Goal: Task Accomplishment & Management: Manage account settings

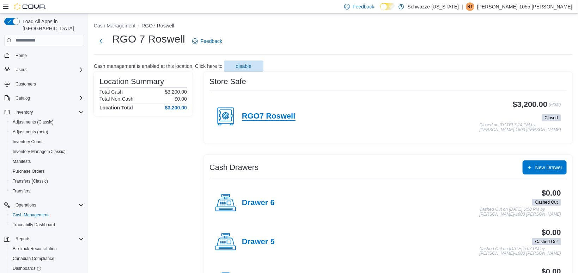
click at [278, 118] on h4 "RGO7 Roswell" at bounding box center [269, 116] width 54 height 9
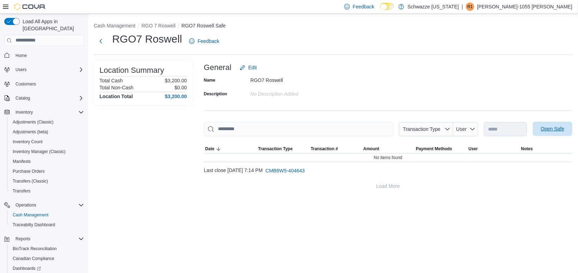
click at [546, 131] on span "Open Safe" at bounding box center [553, 128] width 24 height 7
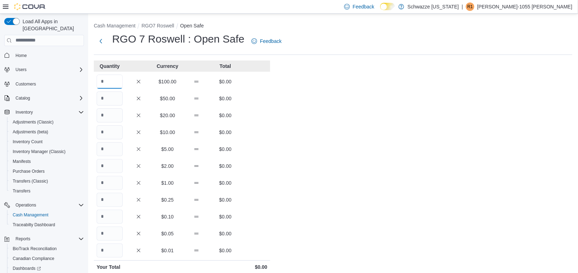
click at [115, 89] on input "Quantity" at bounding box center [110, 82] width 26 height 14
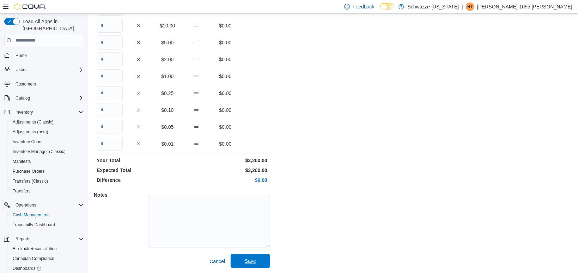
type input "**"
click at [245, 257] on span "Save" at bounding box center [250, 261] width 31 height 14
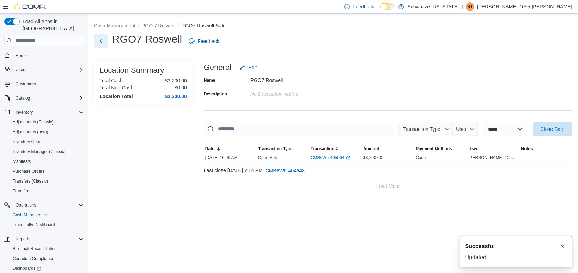
click at [103, 48] on button "Next" at bounding box center [101, 41] width 14 height 14
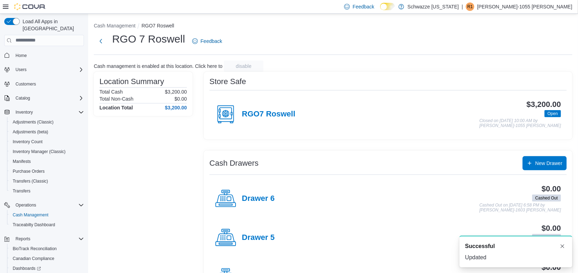
scroll to position [191, 0]
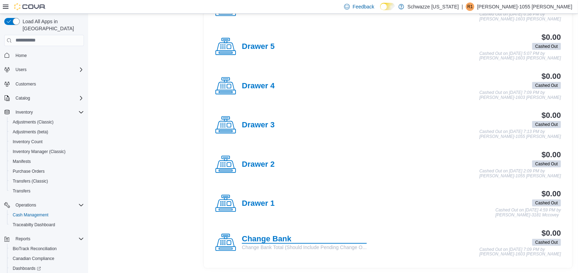
click at [259, 239] on h4 "Change Bank" at bounding box center [304, 239] width 125 height 9
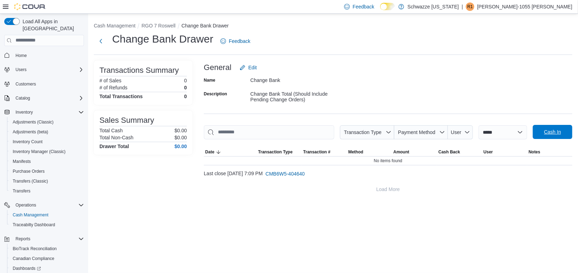
click at [535, 133] on button "Cash In" at bounding box center [551, 132] width 39 height 14
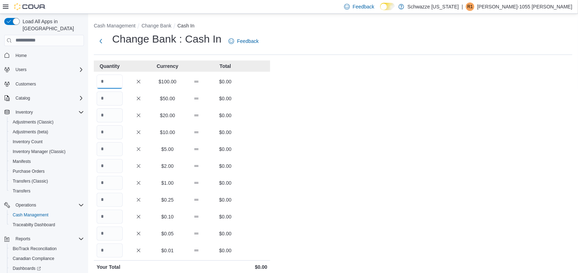
click at [101, 80] on input "Quantity" at bounding box center [110, 82] width 26 height 14
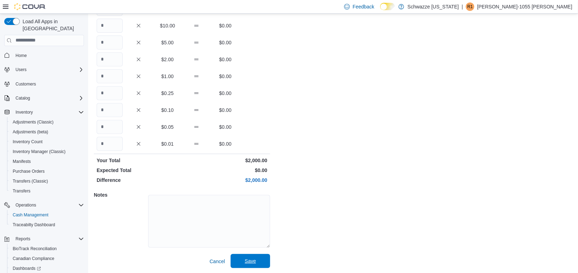
type input "**"
click at [253, 260] on span "Save" at bounding box center [250, 261] width 11 height 7
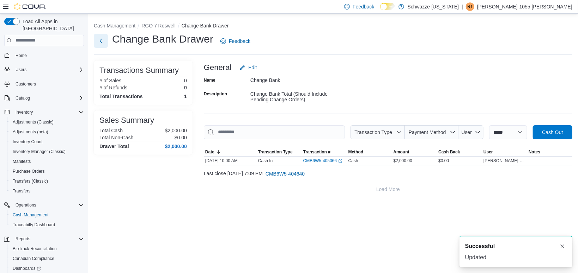
click at [98, 39] on button "Next" at bounding box center [101, 41] width 14 height 14
